Goal: Navigation & Orientation: Find specific page/section

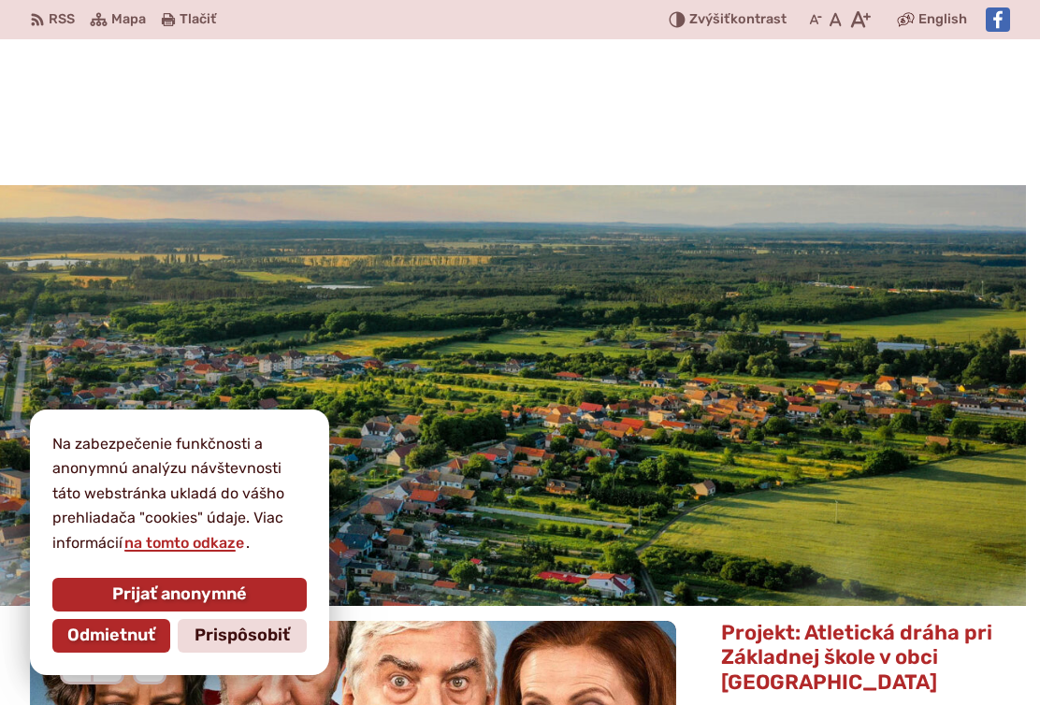
scroll to position [281, 0]
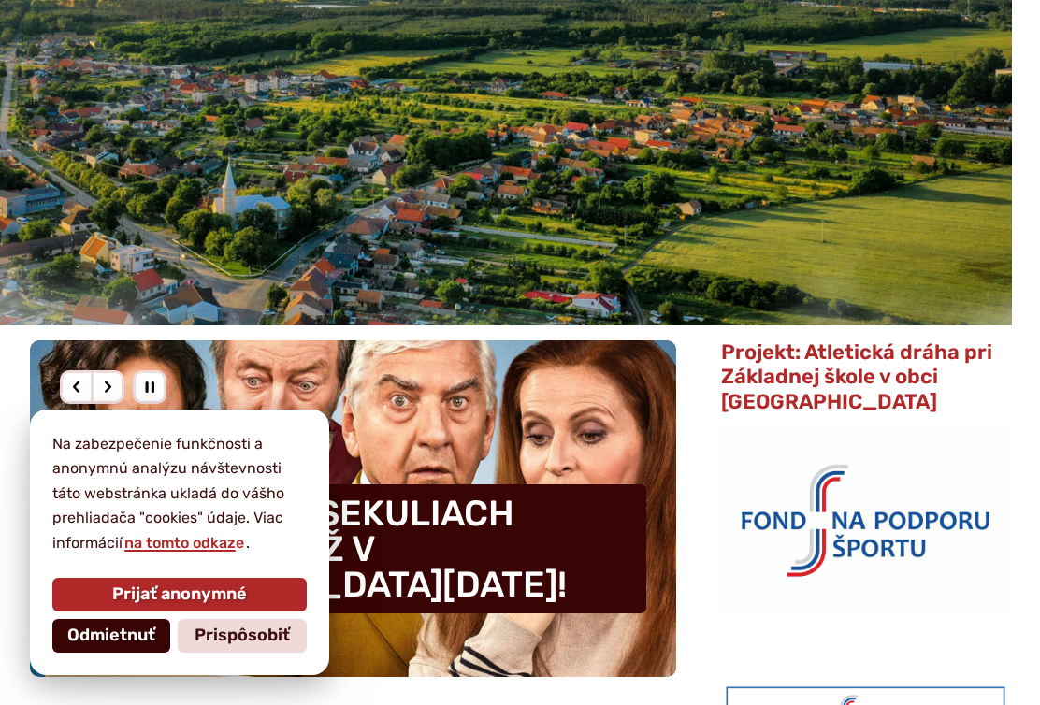
click at [105, 638] on span "Odmietnuť" at bounding box center [111, 636] width 88 height 21
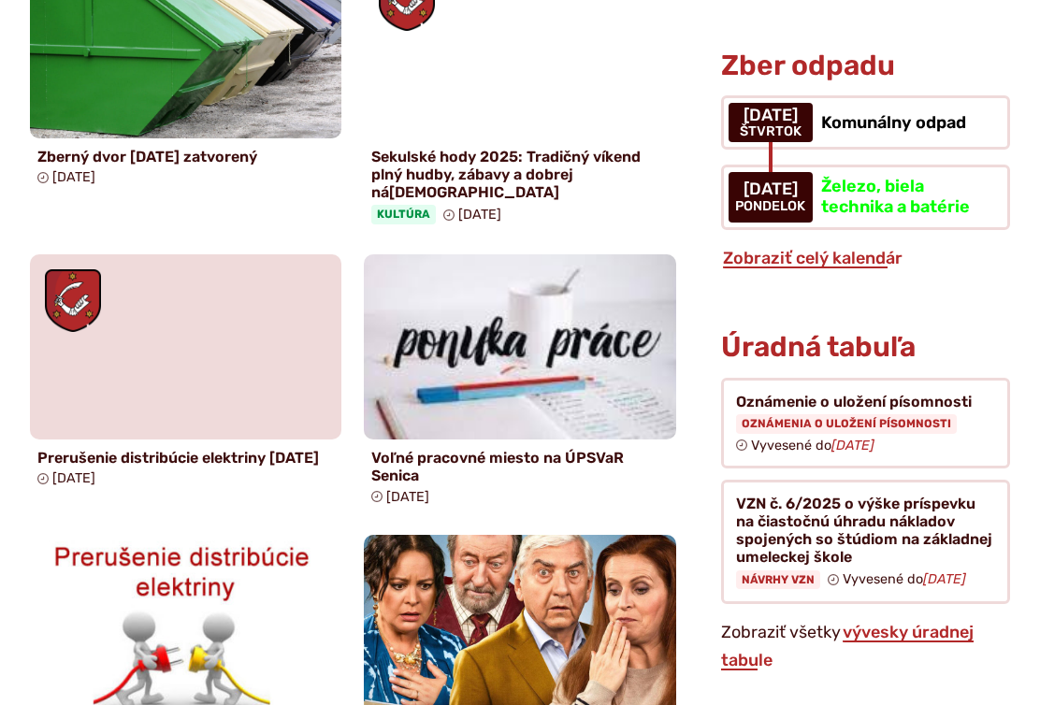
scroll to position [1403, 0]
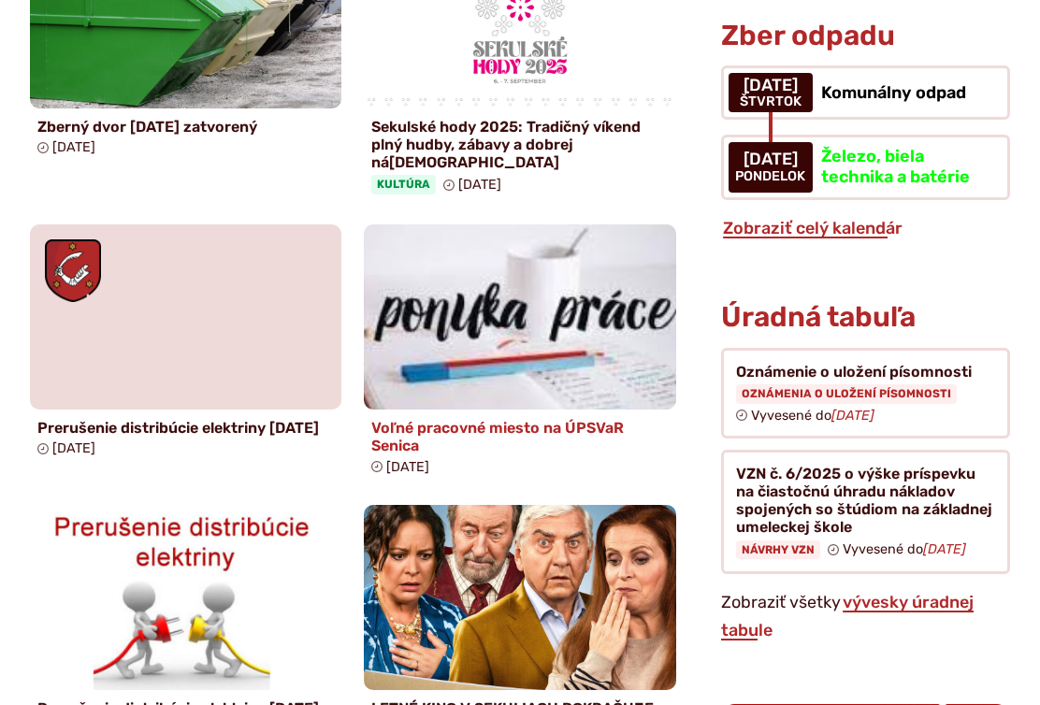
click at [502, 429] on h4 "Voľné pracovné miesto na ÚPSVaR Senica" at bounding box center [519, 437] width 297 height 36
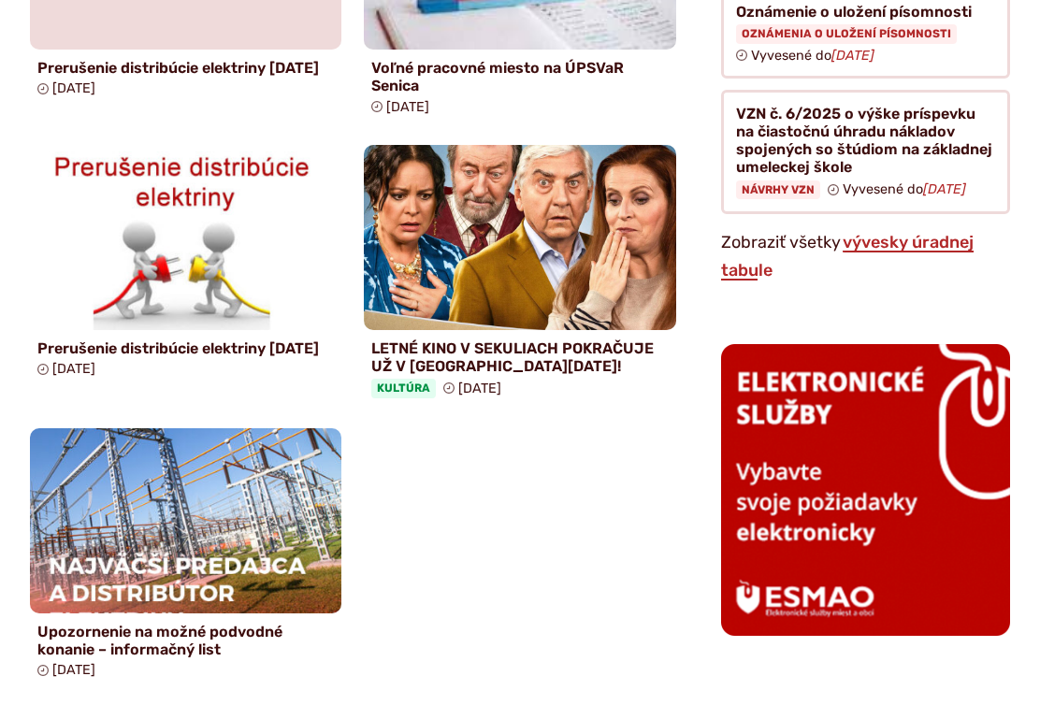
scroll to position [1778, 0]
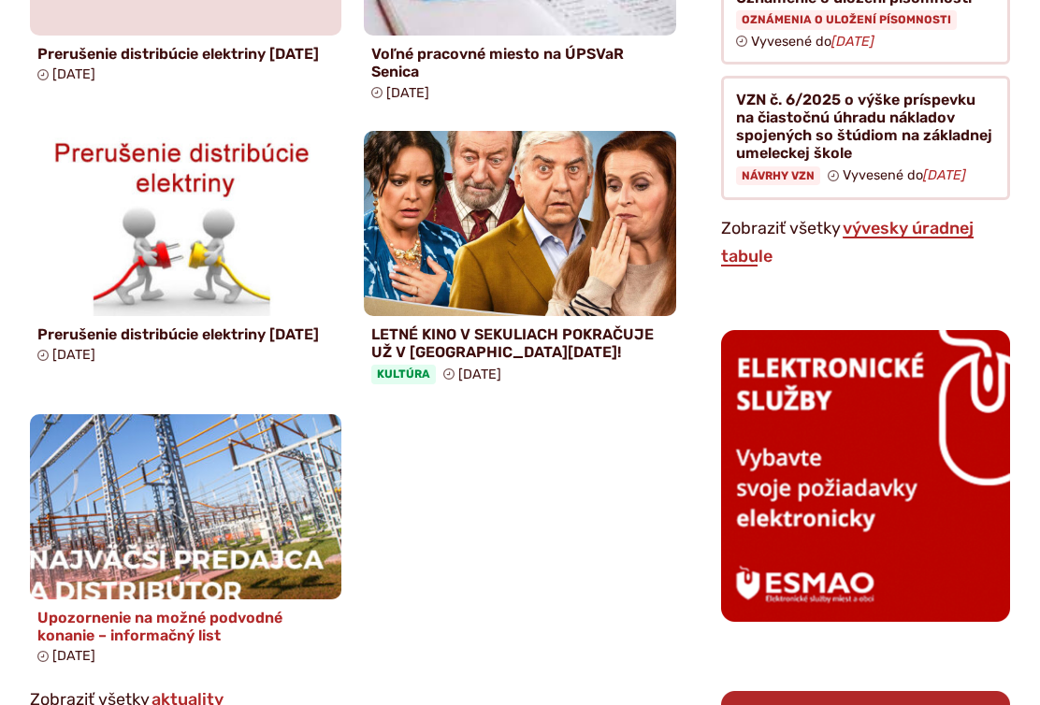
click at [221, 533] on img at bounding box center [186, 506] width 358 height 213
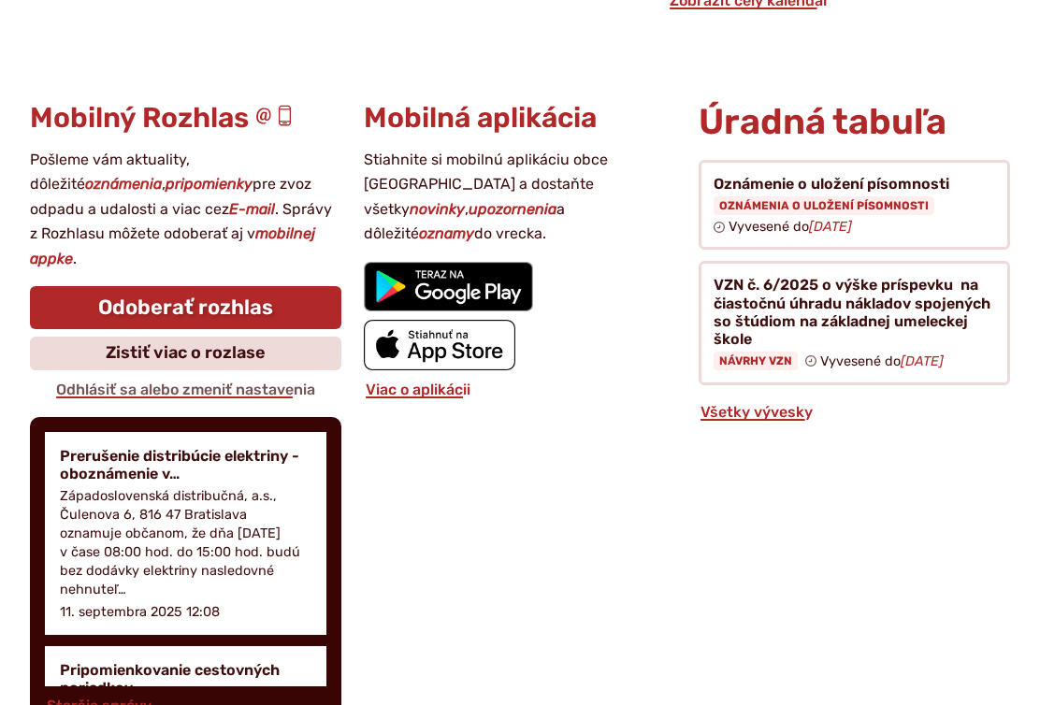
scroll to position [2152, 0]
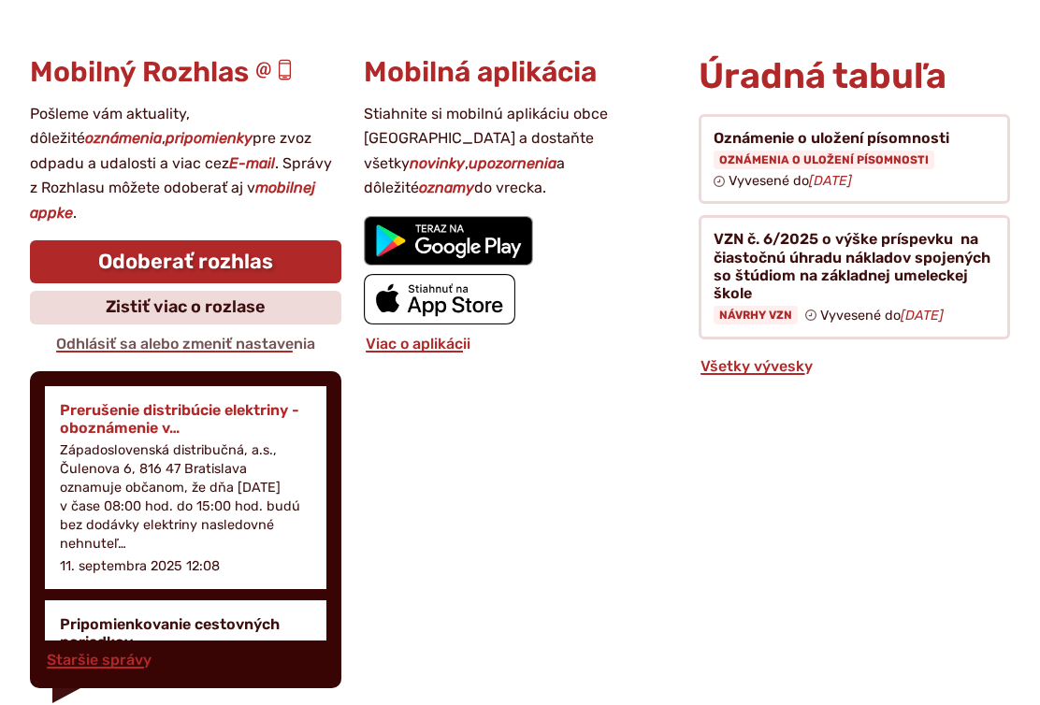
click at [143, 517] on p "Západoslovenská distribučná, a.s., Čulenova 6, 816 47 Bratislava oznamuje občan…" at bounding box center [186, 498] width 252 height 113
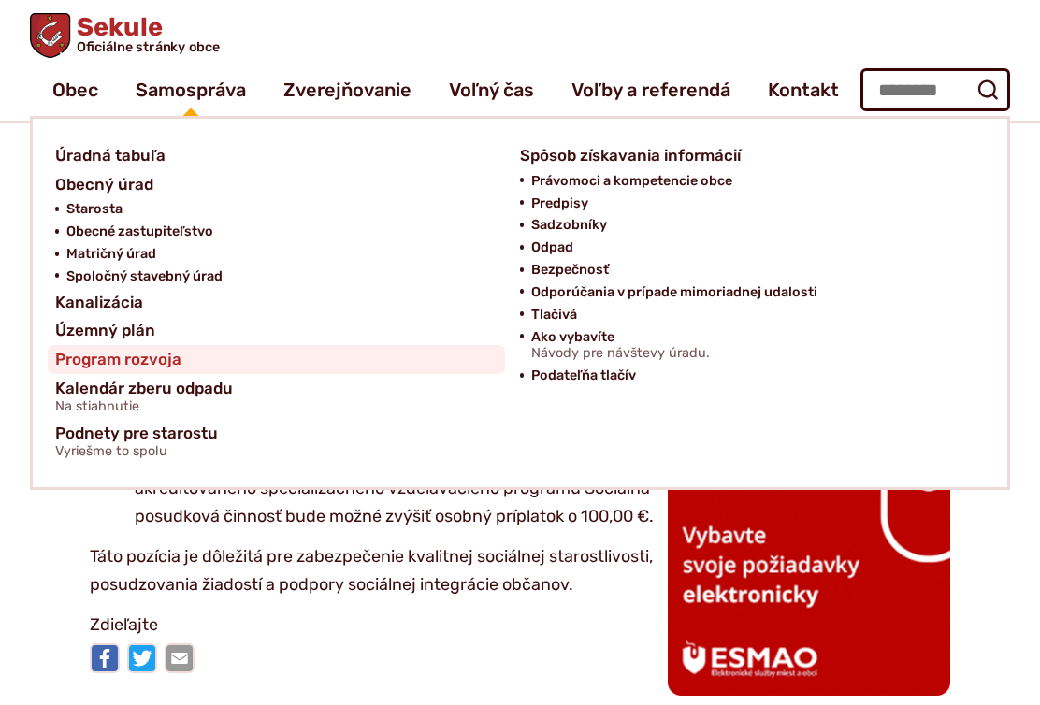
scroll to position [1029, 0]
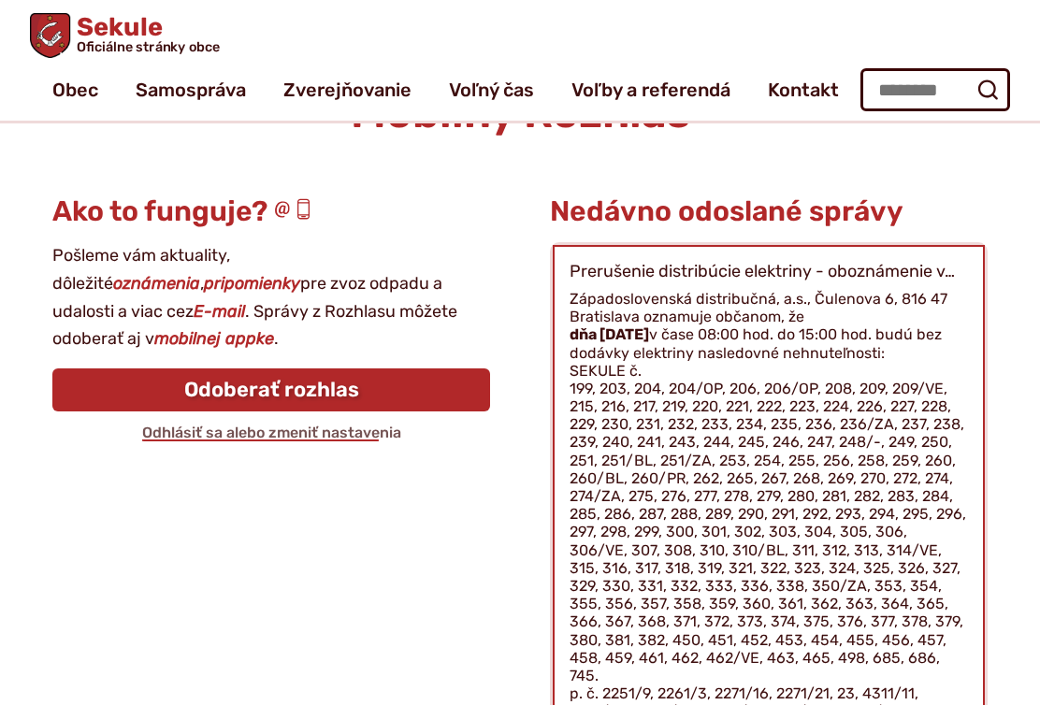
scroll to position [40, 0]
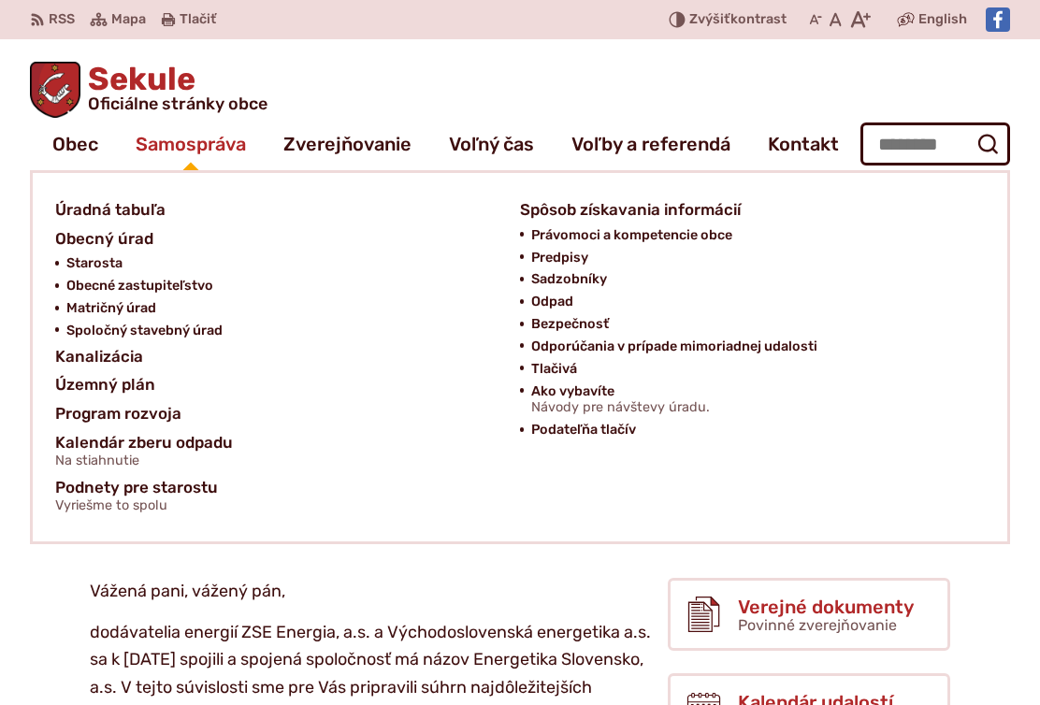
click at [204, 146] on span "Samospráva" at bounding box center [191, 144] width 110 height 52
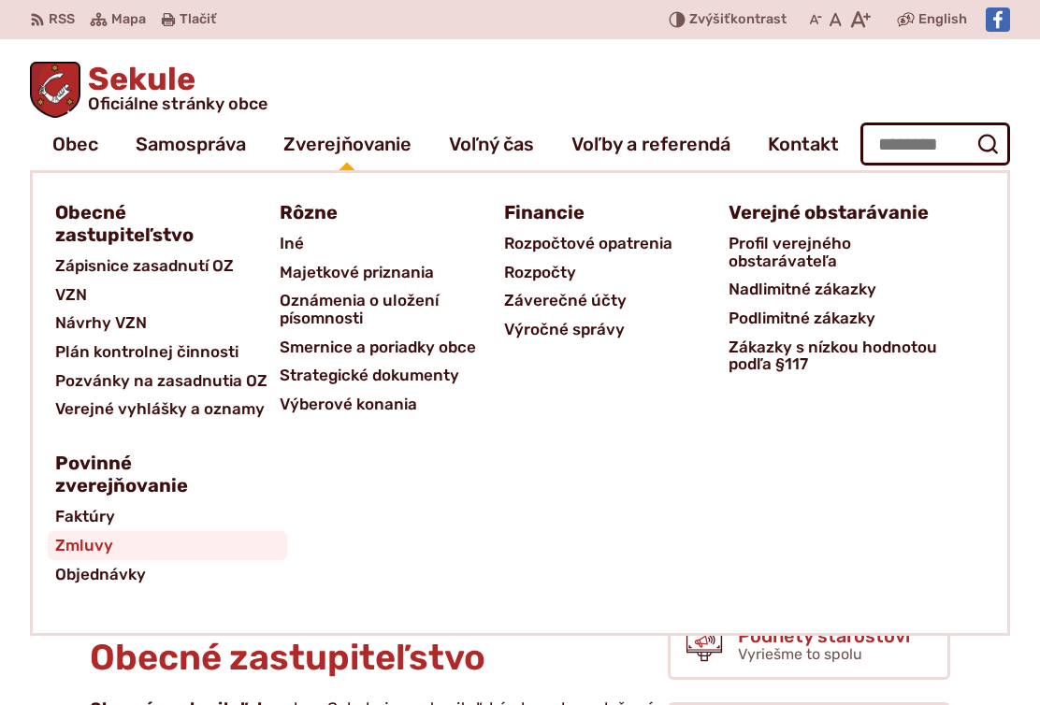
click at [67, 545] on span "Zmluvy" at bounding box center [84, 545] width 58 height 29
click at [80, 544] on span "Zmluvy" at bounding box center [84, 545] width 58 height 29
